Goal: Transaction & Acquisition: Obtain resource

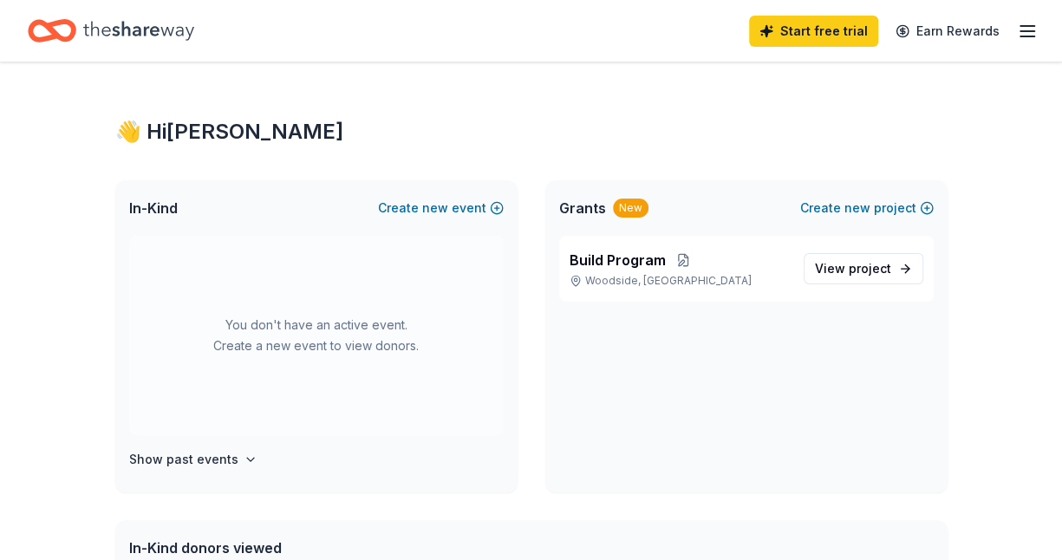
scroll to position [22, 0]
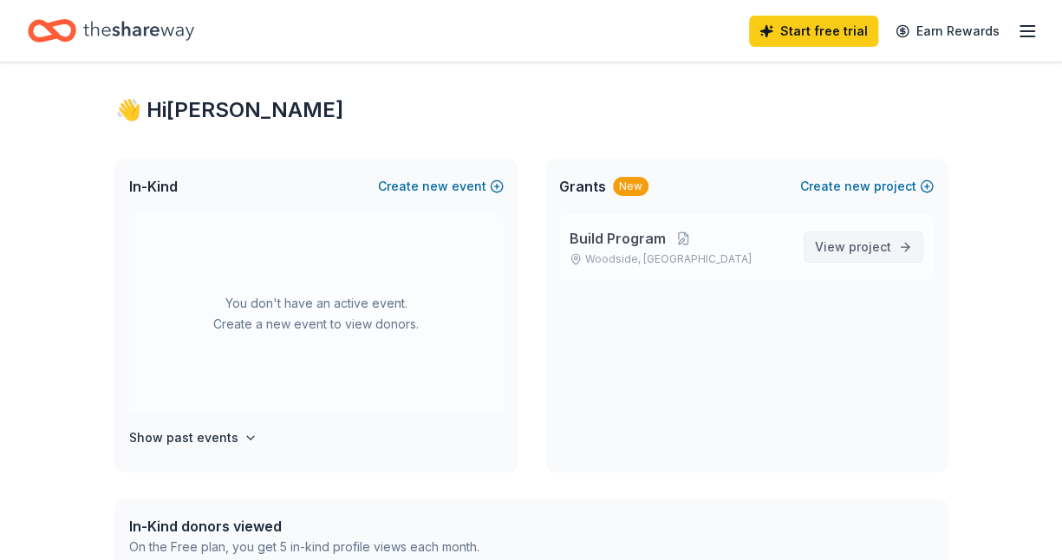
click at [890, 252] on span "project" at bounding box center [870, 246] width 42 height 15
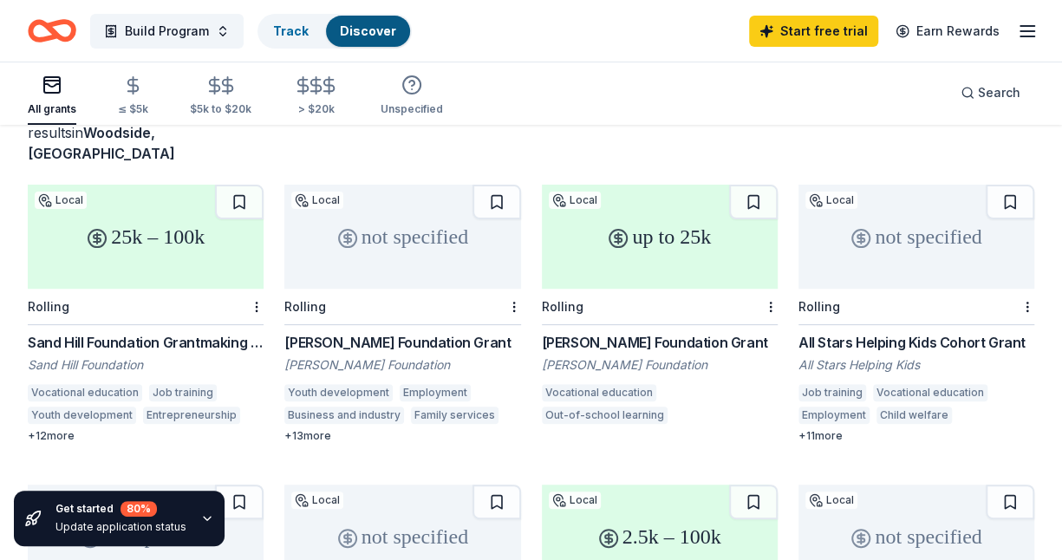
scroll to position [122, 0]
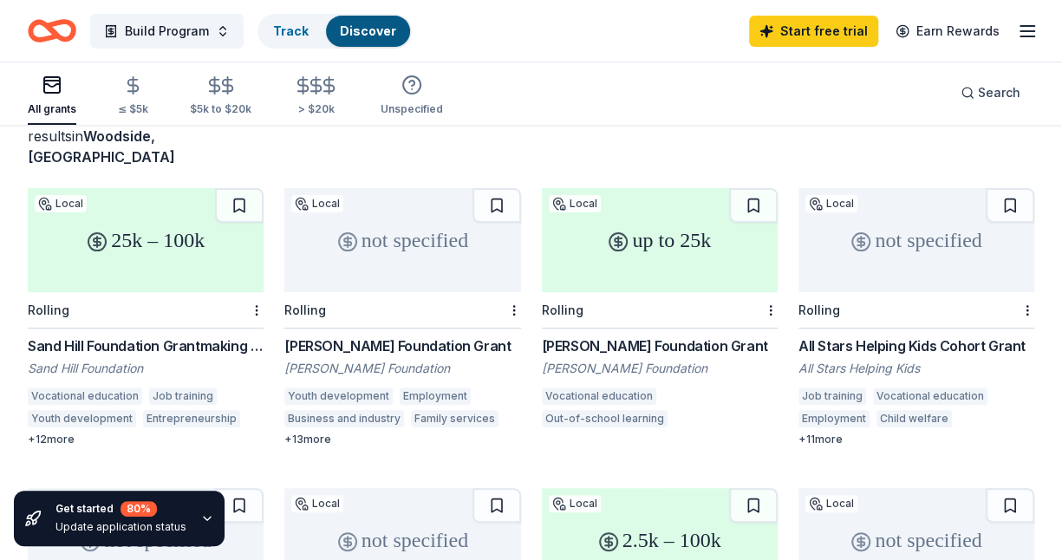
click at [871, 204] on div "not specified" at bounding box center [916, 240] width 236 height 104
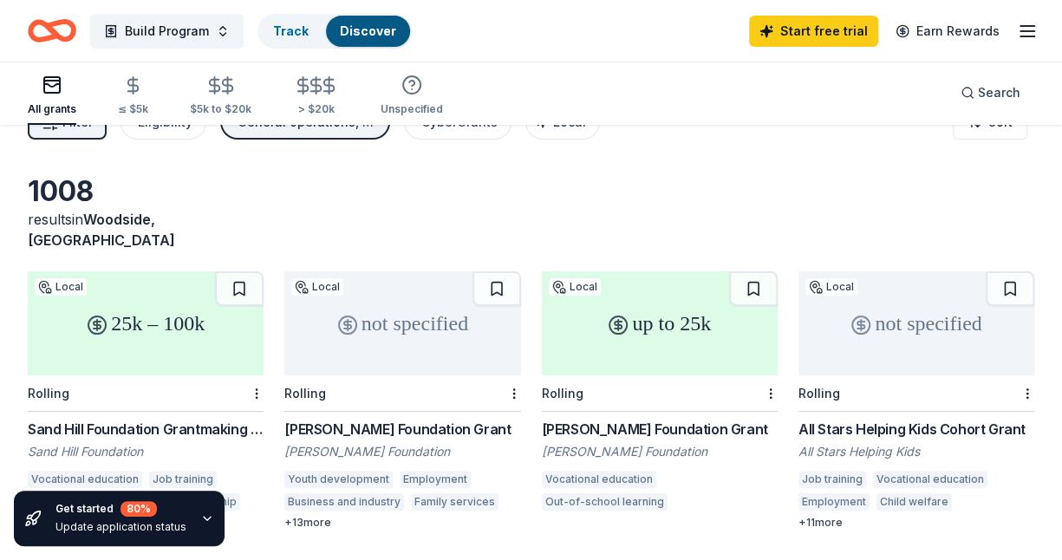
scroll to position [0, 0]
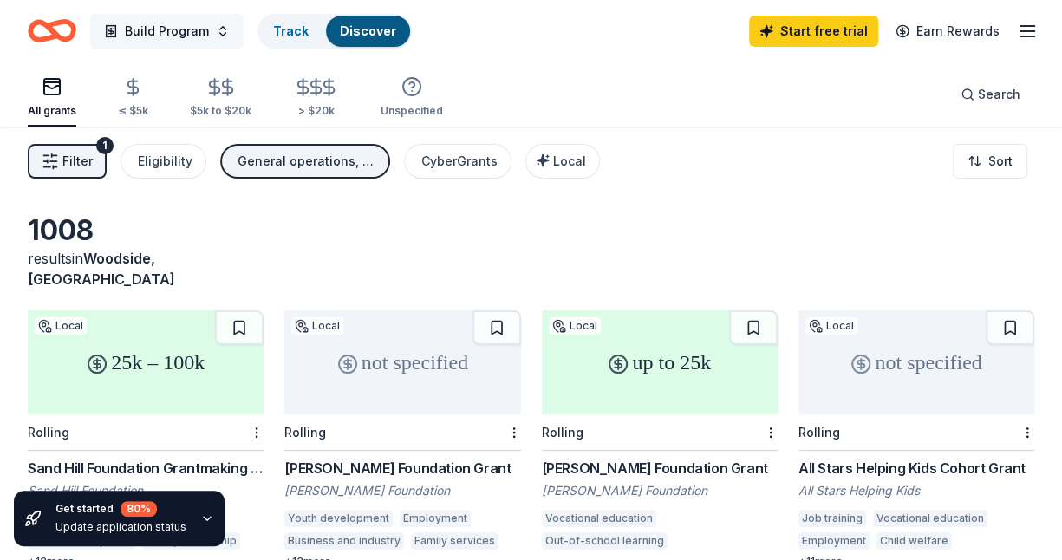
click at [190, 42] on button "Build Program" at bounding box center [166, 31] width 153 height 35
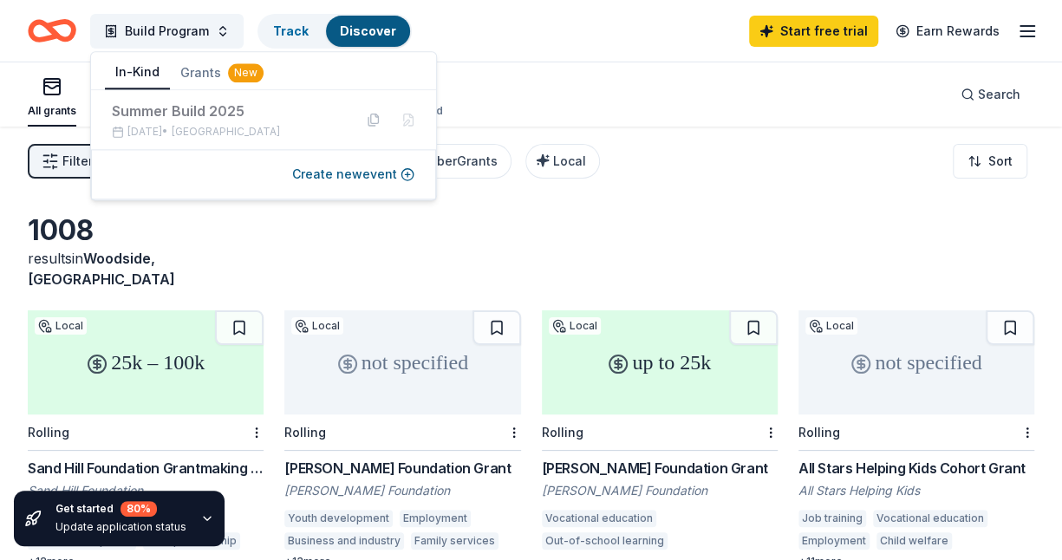
click at [146, 64] on button "In-Kind" at bounding box center [137, 72] width 65 height 33
click at [149, 81] on button "In-Kind" at bounding box center [137, 72] width 65 height 33
click at [152, 92] on div "Summer Build [DATE], 2025 • [GEOGRAPHIC_DATA]" at bounding box center [263, 119] width 345 height 59
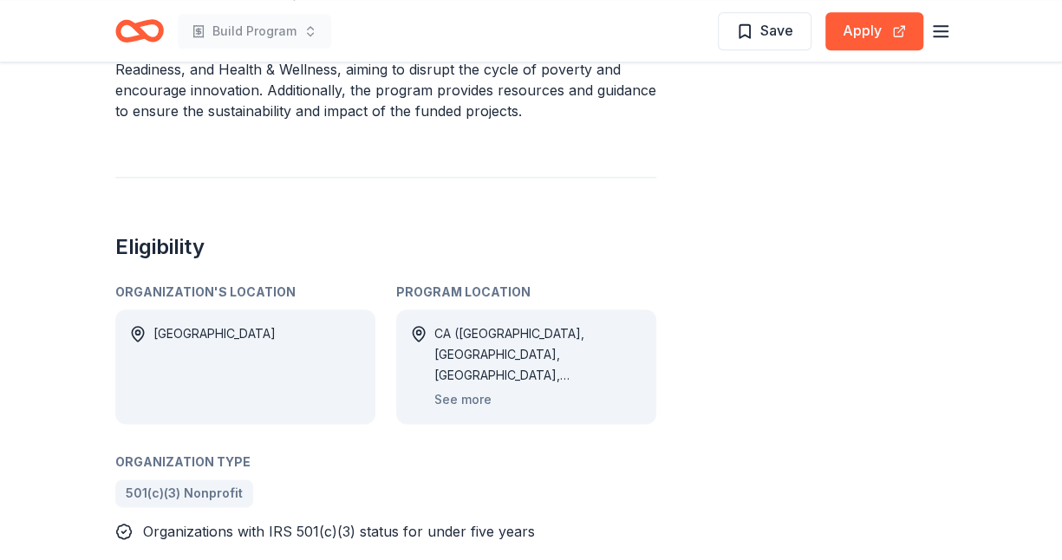
scroll to position [828, 0]
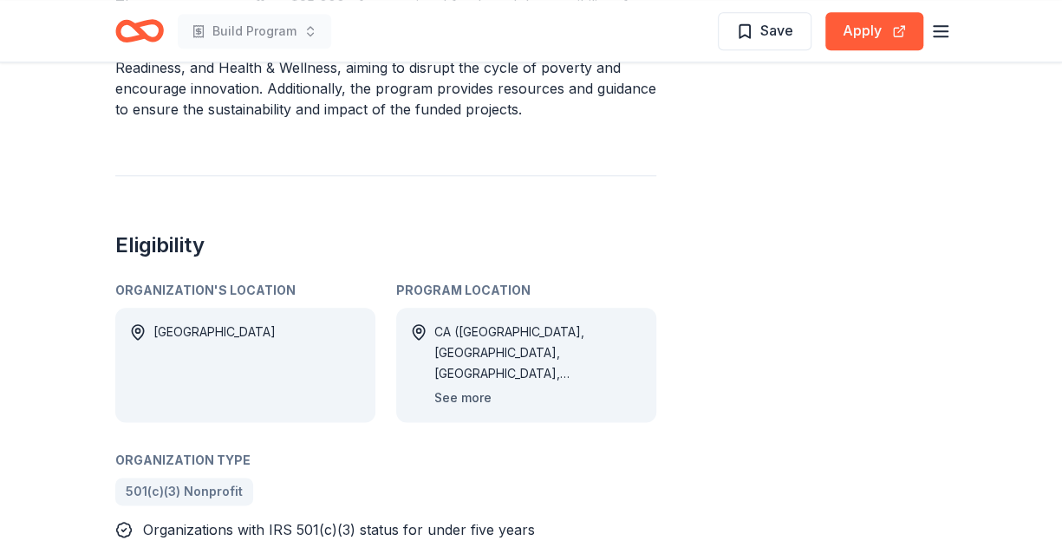
click at [468, 394] on button "See more" at bounding box center [462, 398] width 57 height 21
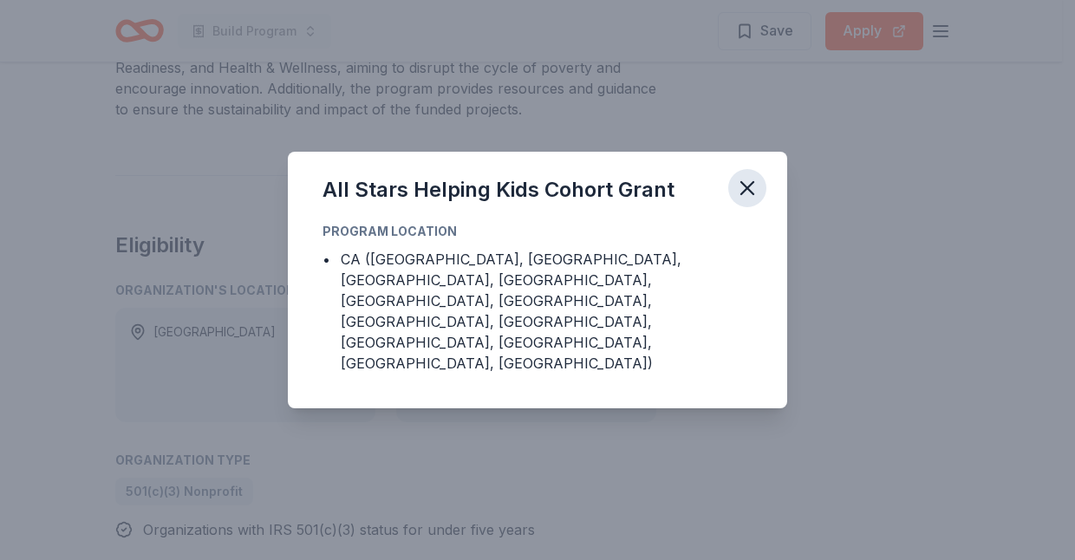
click at [752, 200] on icon "button" at bounding box center [747, 188] width 24 height 24
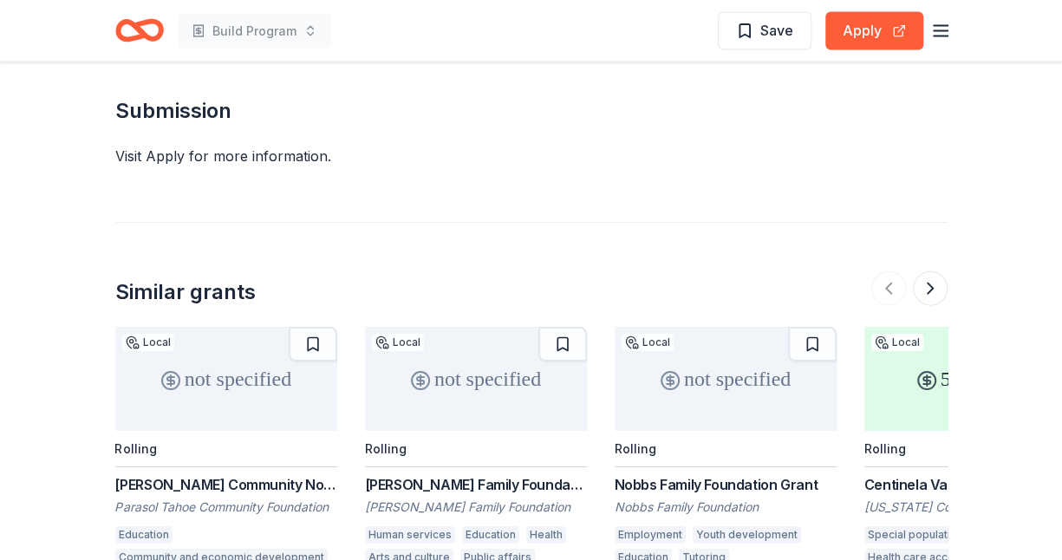
scroll to position [1445, 0]
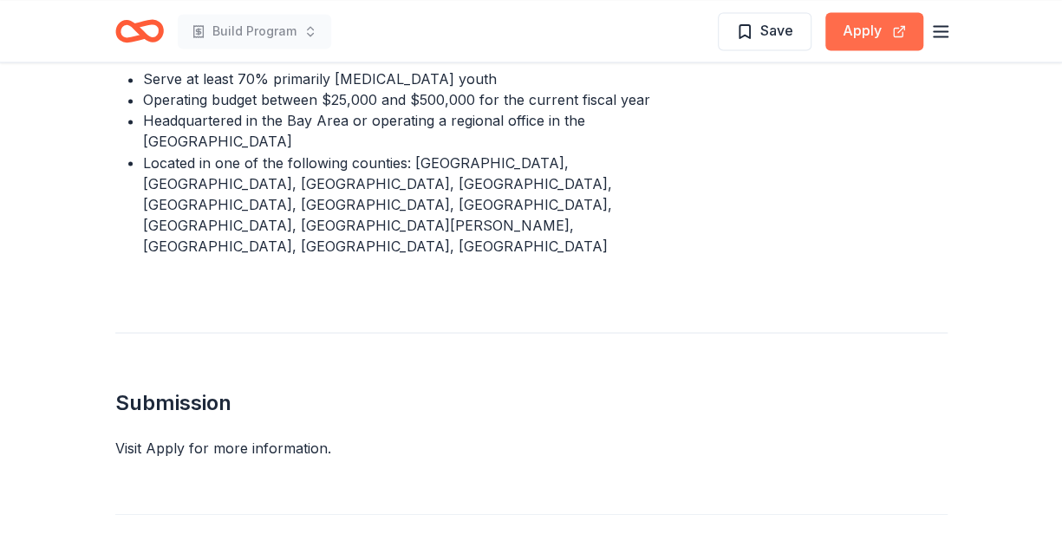
click at [843, 33] on button "Apply" at bounding box center [874, 31] width 98 height 38
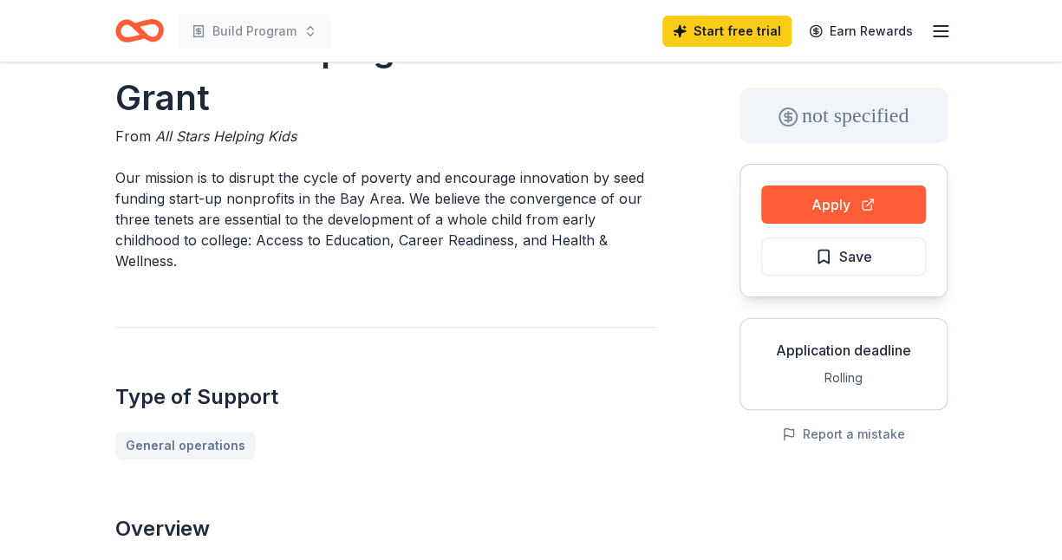
scroll to position [0, 0]
